Goal: Find specific page/section: Find specific page/section

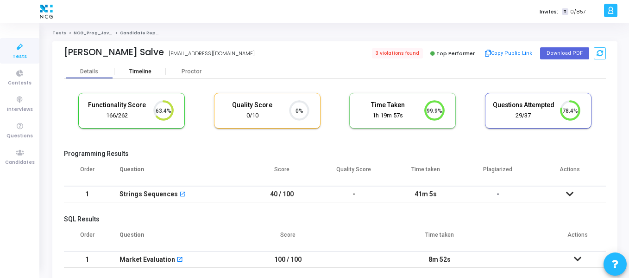
click at [149, 68] on div "Timeline" at bounding box center [140, 71] width 22 height 7
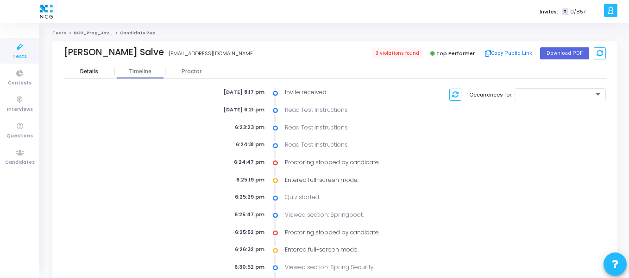
click at [92, 68] on div "Details" at bounding box center [89, 71] width 18 height 7
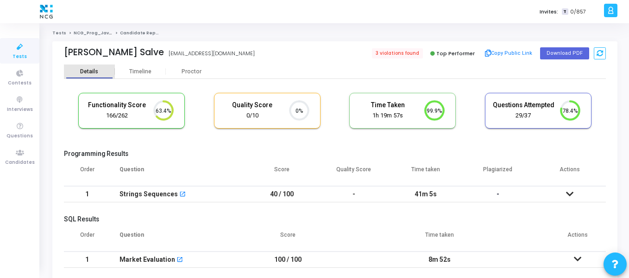
scroll to position [19, 24]
click at [146, 73] on div "Timeline" at bounding box center [140, 71] width 22 height 7
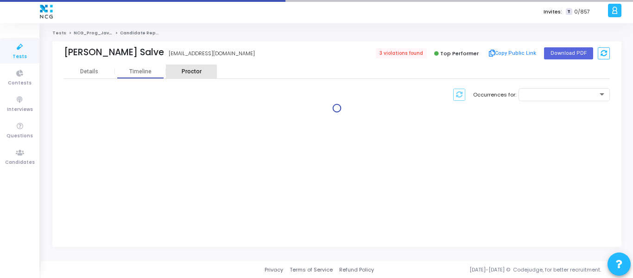
click at [191, 77] on div "Proctor" at bounding box center [191, 71] width 51 height 14
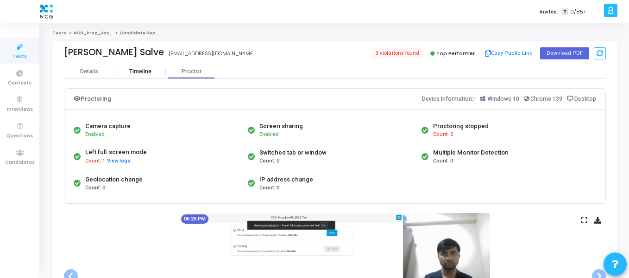
click at [145, 78] on div "Timeline" at bounding box center [140, 71] width 51 height 14
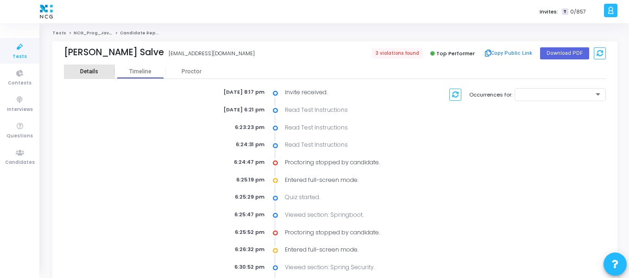
click at [88, 65] on div "Details" at bounding box center [89, 71] width 51 height 14
